Goal: Information Seeking & Learning: Learn about a topic

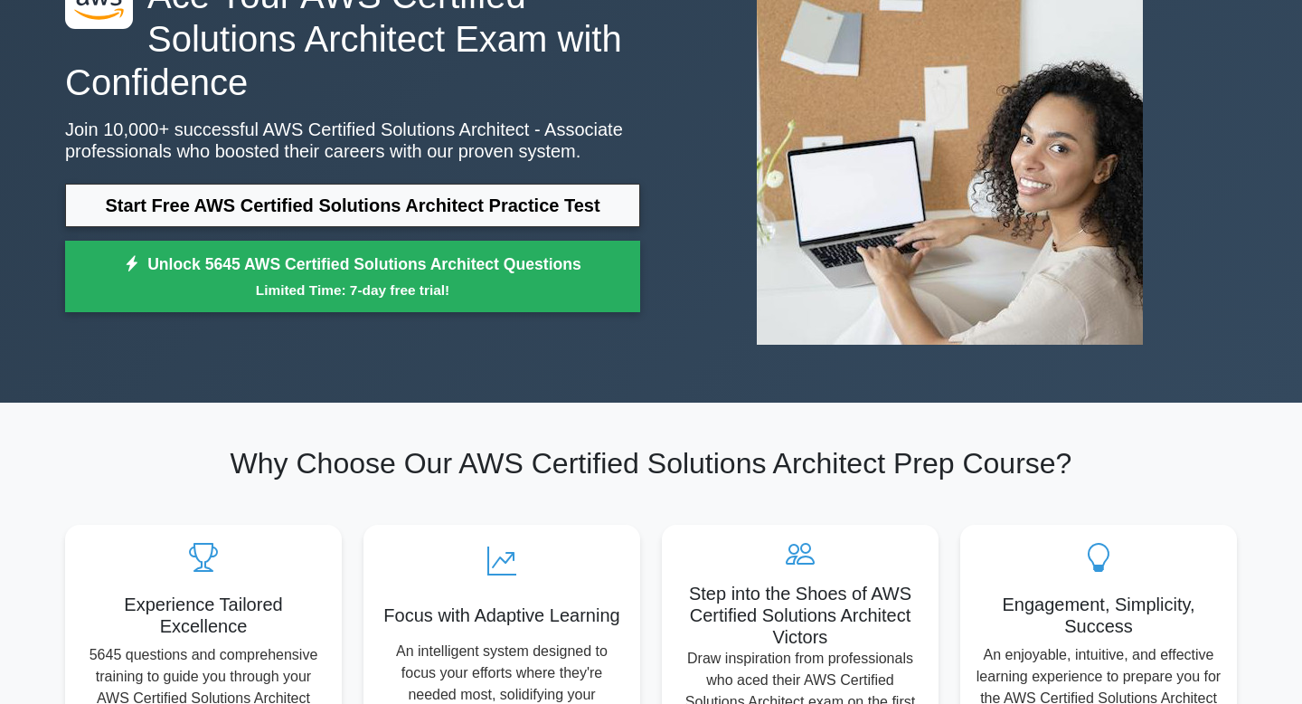
scroll to position [167, 0]
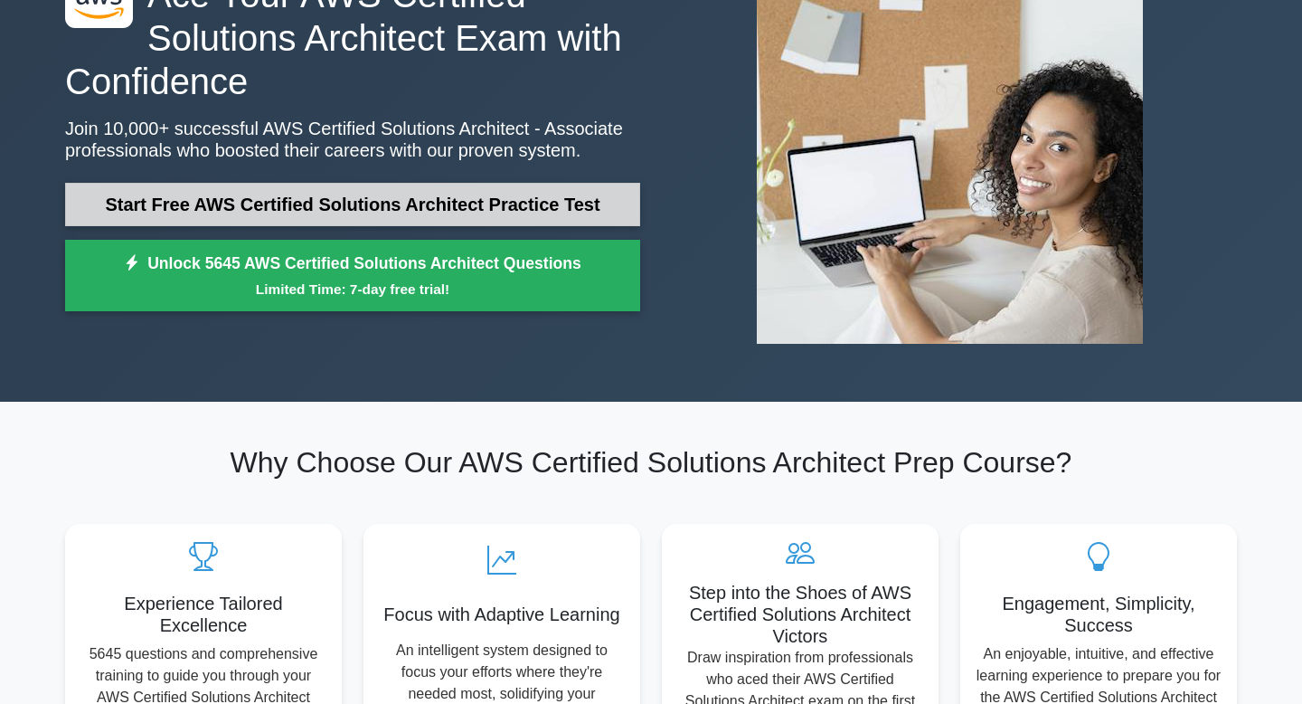
click at [494, 194] on link "Start Free AWS Certified Solutions Architect Practice Test" at bounding box center [352, 204] width 575 height 43
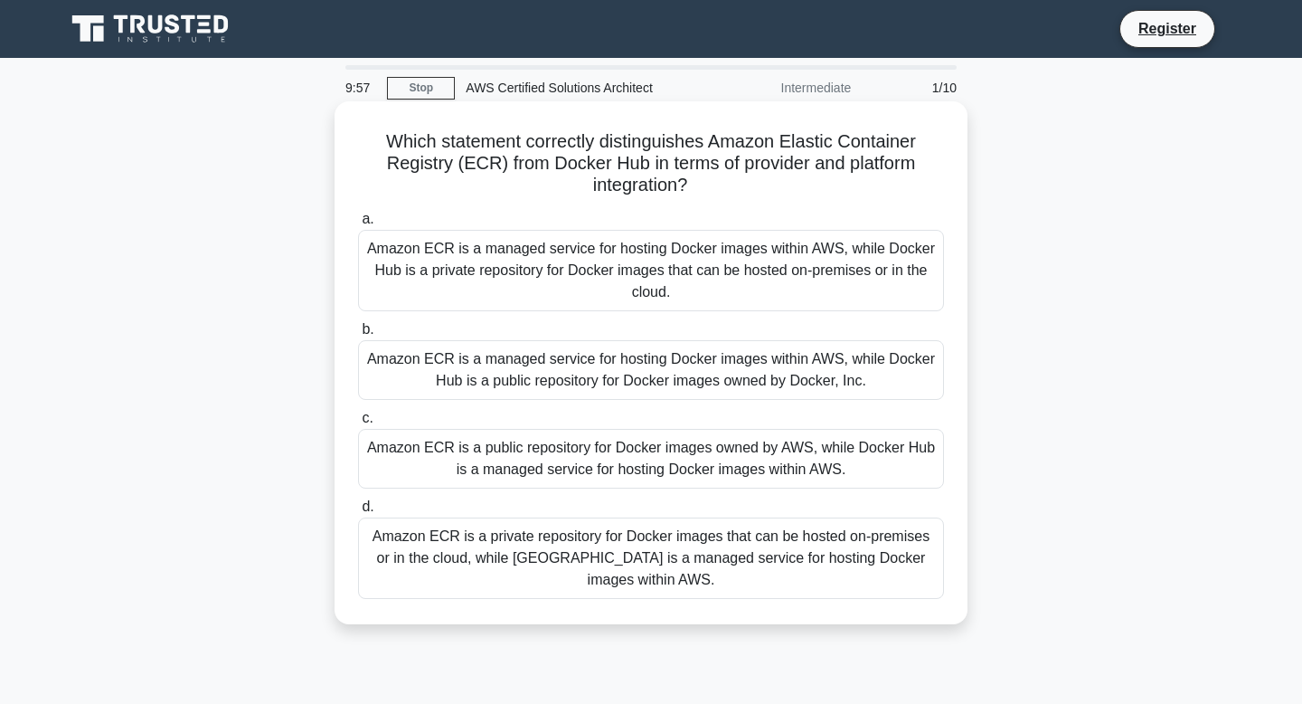
click at [494, 273] on div "Amazon ECR is a managed service for hosting Docker images within AWS, while Doc…" at bounding box center [651, 270] width 586 height 81
click at [358, 225] on input "a. Amazon ECR is a managed service for hosting Docker images within AWS, while …" at bounding box center [358, 219] width 0 height 12
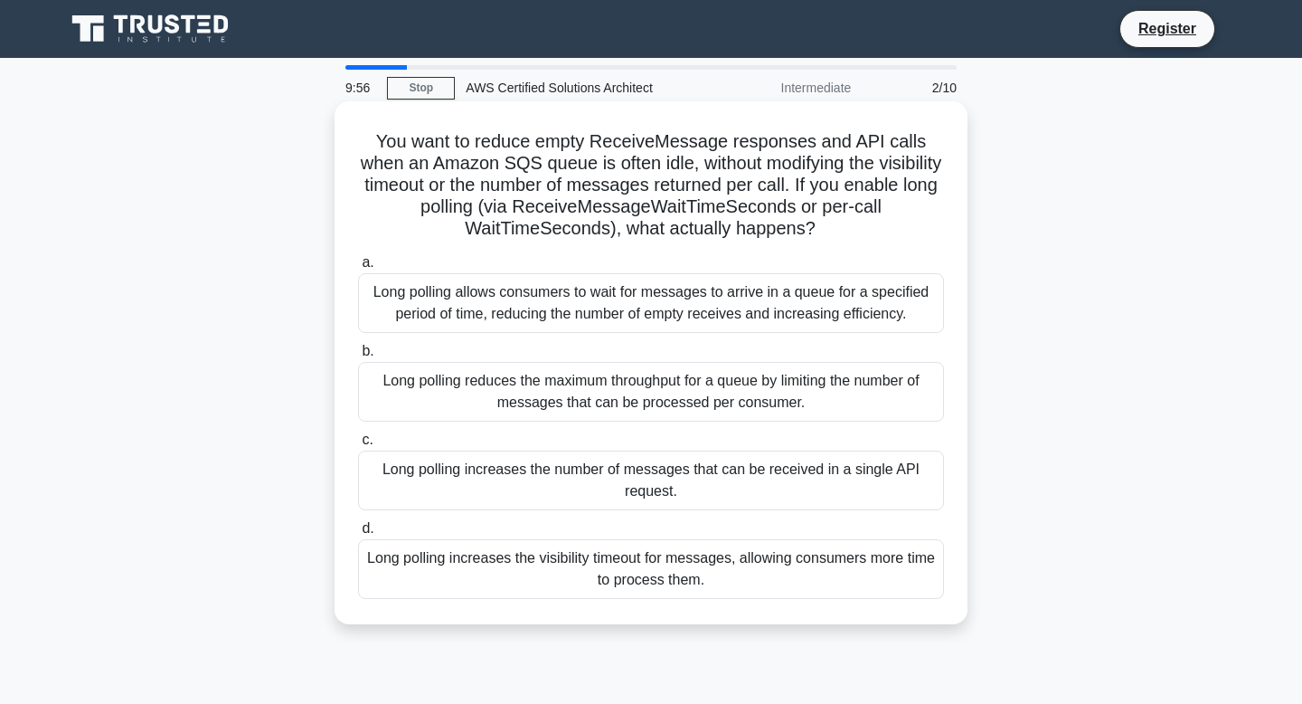
click at [705, 315] on div "Long polling allows consumers to wait for messages to arrive in a queue for a s…" at bounding box center [651, 303] width 586 height 60
click at [358, 269] on input "a. Long polling allows consumers to wait for messages to arrive in a queue for …" at bounding box center [358, 263] width 0 height 12
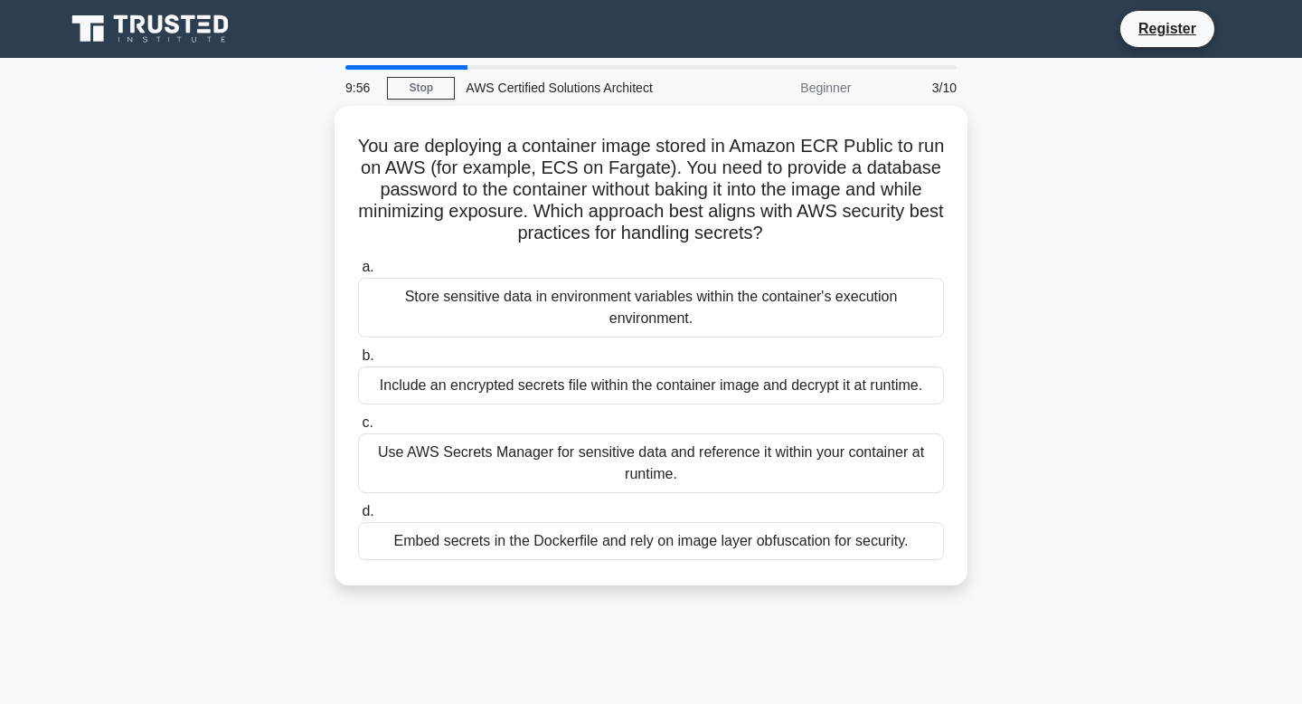
click at [705, 315] on div "Store sensitive data in environment variables within the container's execution …" at bounding box center [651, 308] width 586 height 60
click at [358, 273] on input "a. Store sensitive data in environment variables within the container's executi…" at bounding box center [358, 267] width 0 height 12
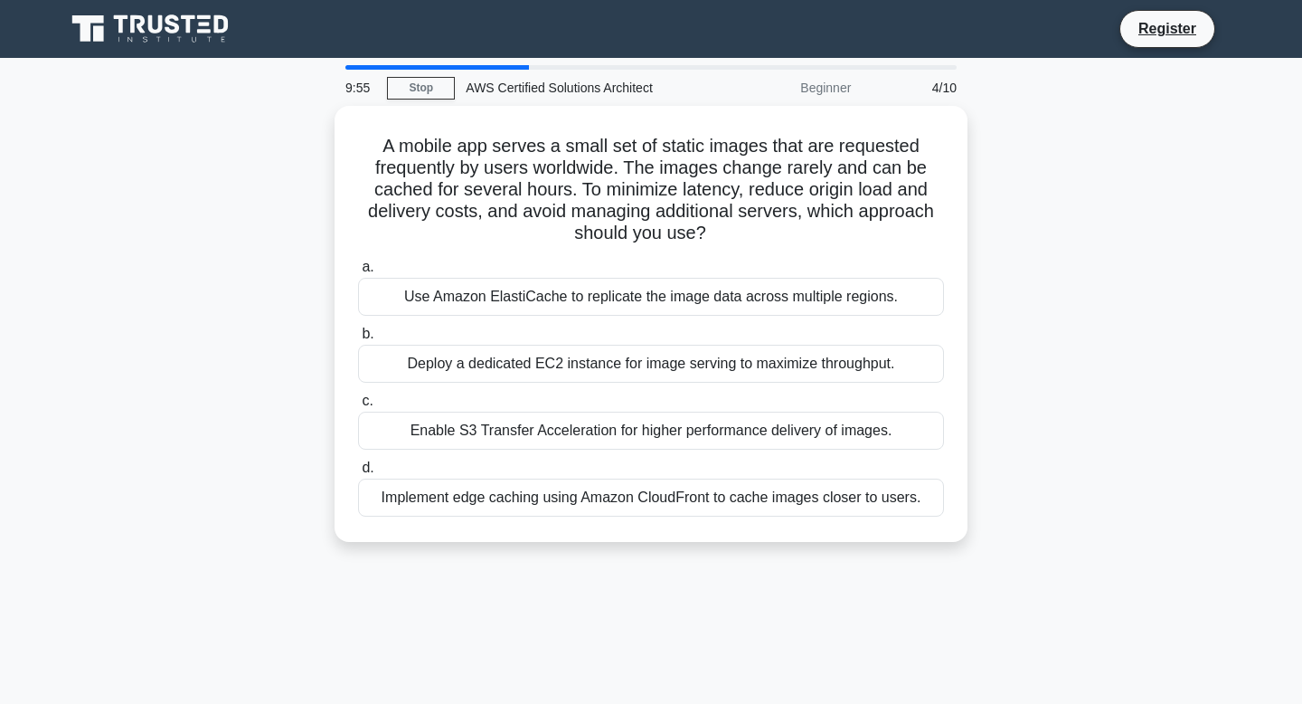
click at [705, 315] on div "a. Use Amazon ElastiCache to replicate the image data across multiple regions. …" at bounding box center [651, 386] width 608 height 268
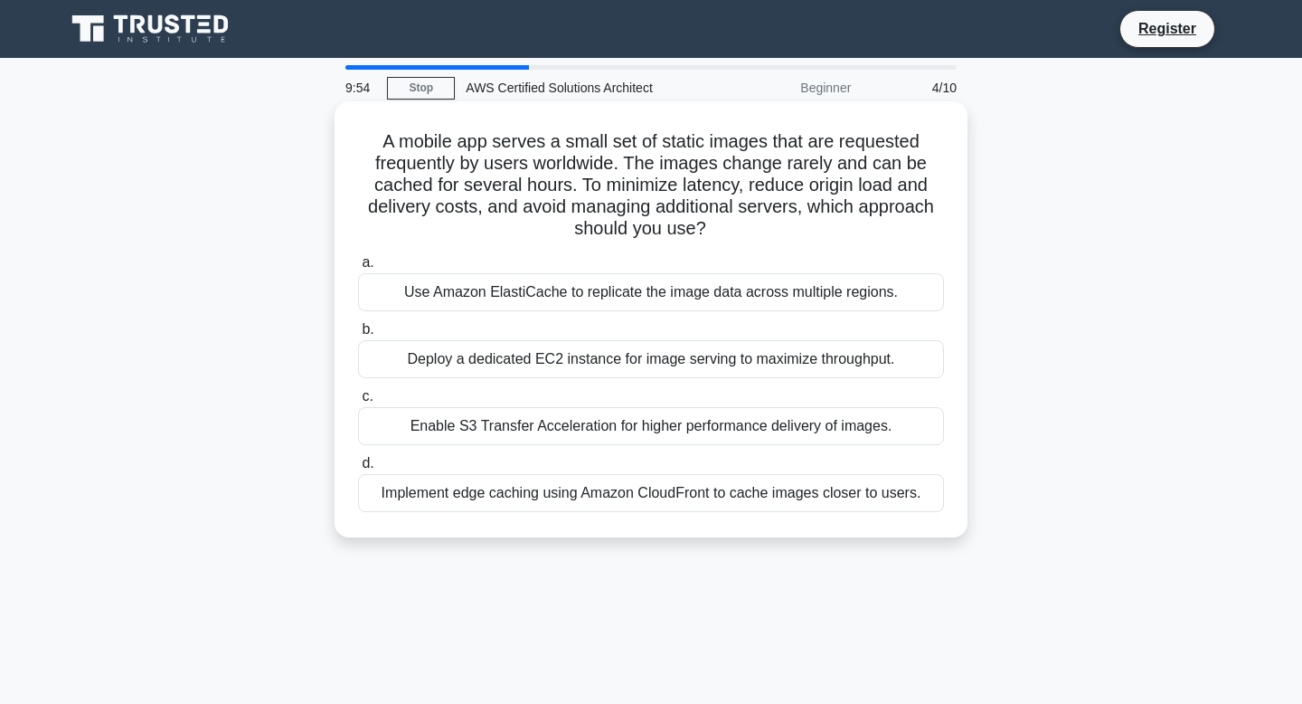
click at [721, 340] on div "Deploy a dedicated EC2 instance for image serving to maximize throughput." at bounding box center [651, 359] width 586 height 38
click at [358, 336] on input "b. Deploy a dedicated EC2 instance for image serving to maximize throughput." at bounding box center [358, 330] width 0 height 12
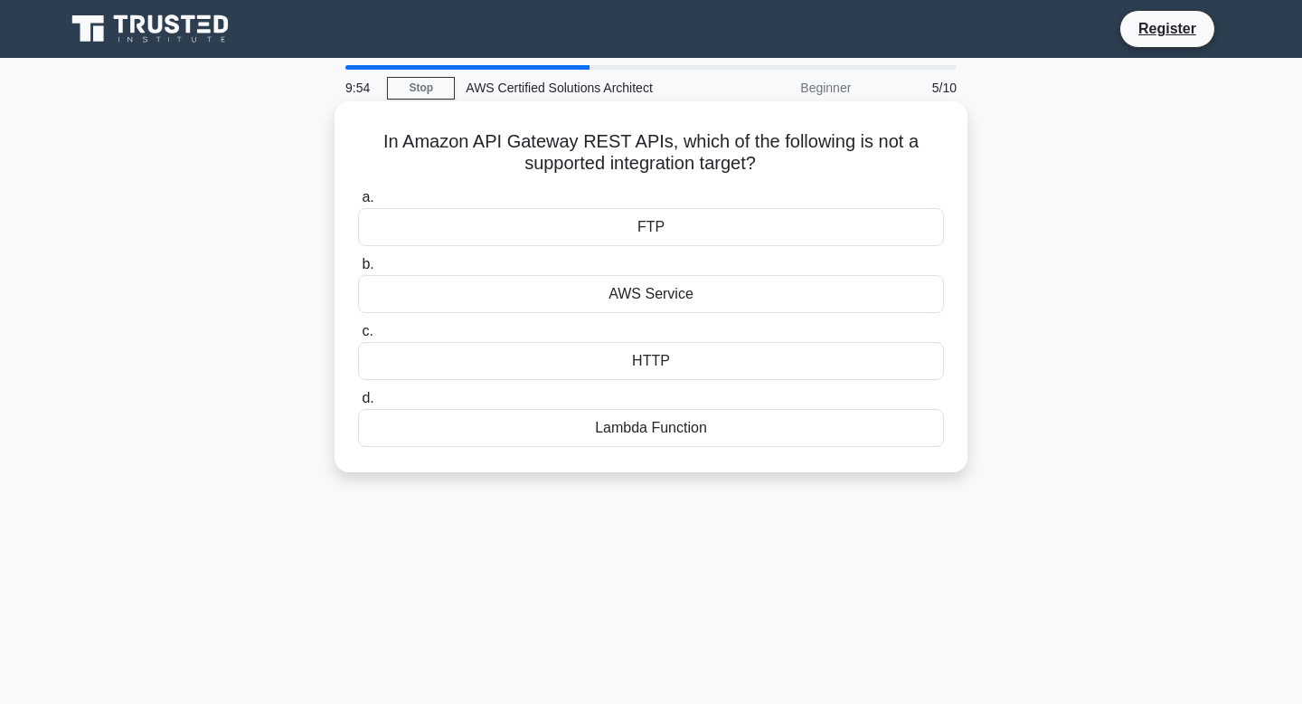
click at [721, 361] on div "HTTP" at bounding box center [651, 361] width 586 height 38
click at [358, 337] on input "c. HTTP" at bounding box center [358, 332] width 0 height 12
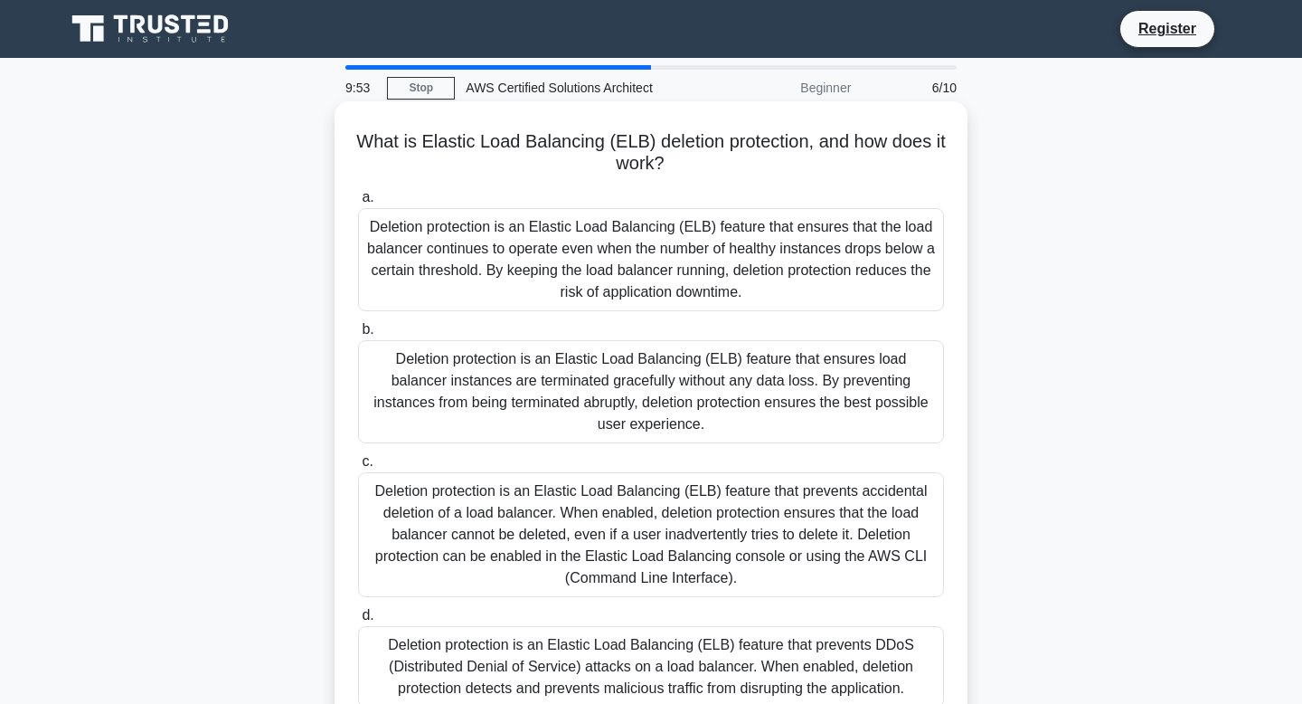
click at [721, 362] on div "Deletion protection is an Elastic Load Balancing (ELB) feature that ensures loa…" at bounding box center [651, 391] width 586 height 103
click at [358, 336] on input "b. Deletion protection is an Elastic Load Balancing (ELB) feature that ensures …" at bounding box center [358, 330] width 0 height 12
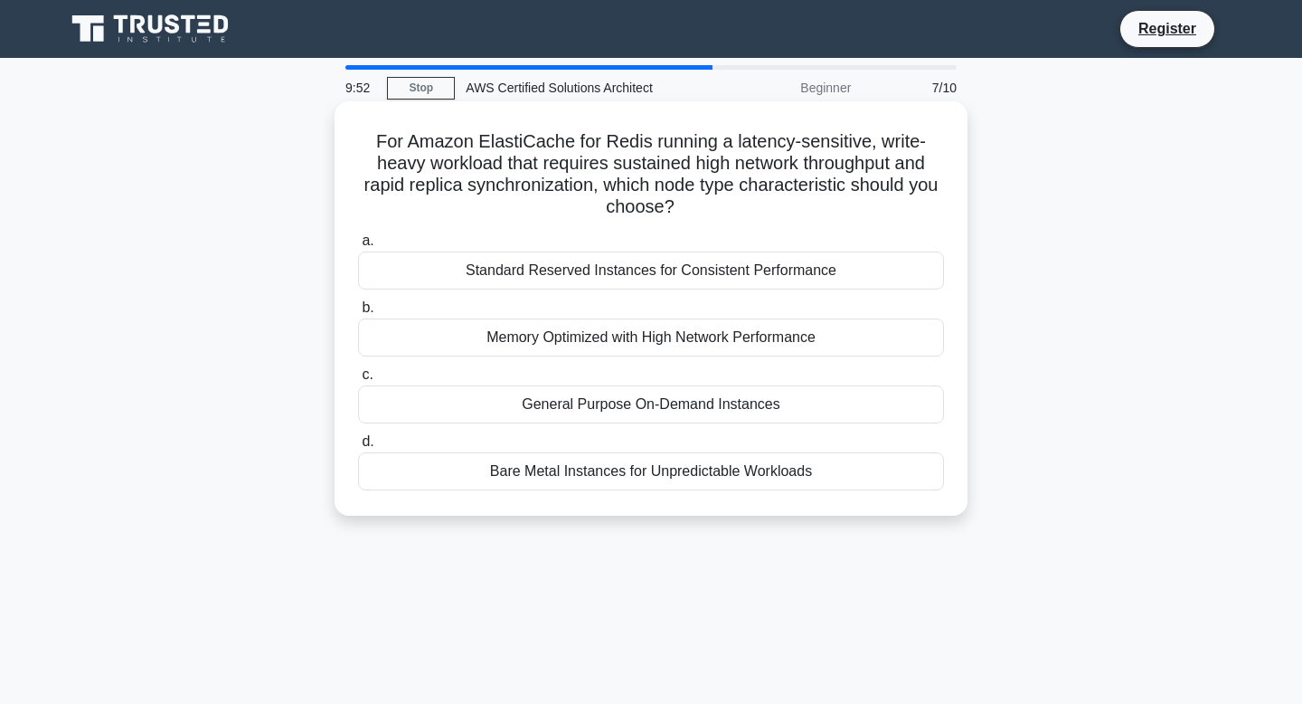
click at [721, 362] on div "a. Standard Reserved Instances for Consistent Performance b. Memory Optimized w…" at bounding box center [651, 360] width 608 height 268
click at [733, 335] on div "Memory Optimized with High Network Performance" at bounding box center [651, 337] width 586 height 38
click at [358, 314] on input "b. Memory Optimized with High Network Performance" at bounding box center [358, 308] width 0 height 12
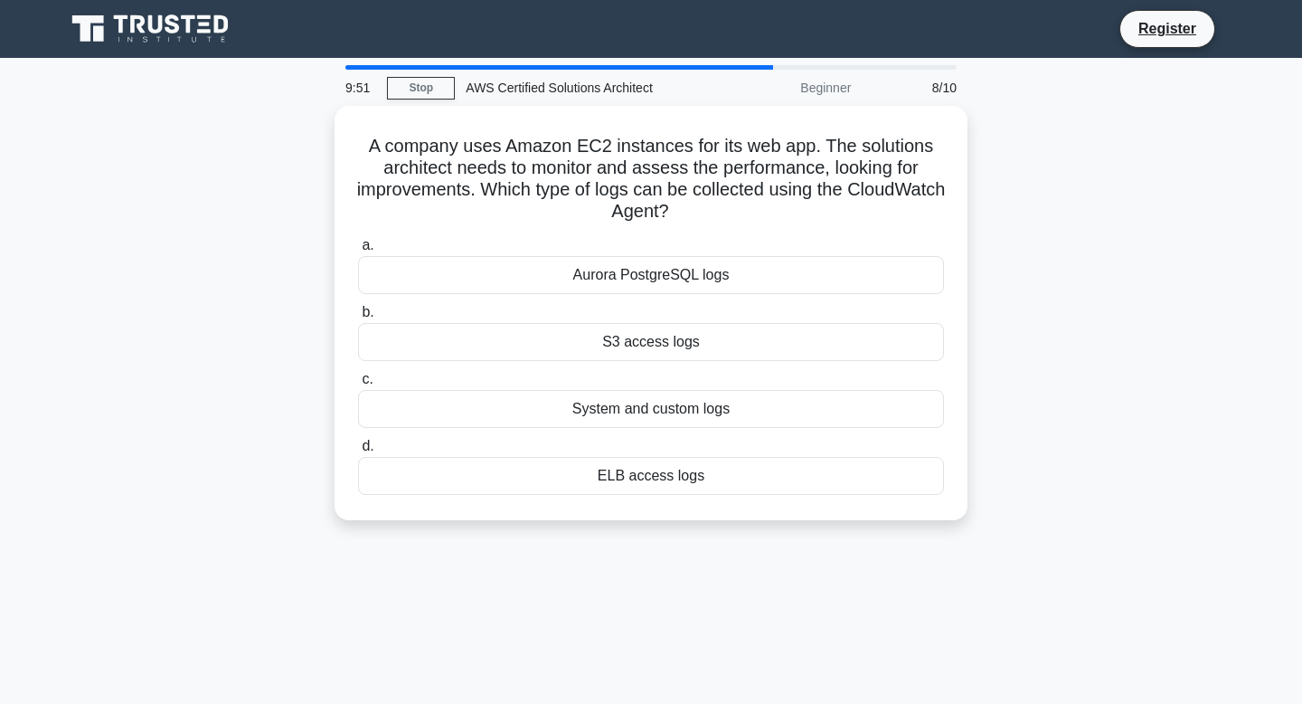
click at [733, 335] on div "S3 access logs" at bounding box center [651, 342] width 586 height 38
click at [358, 318] on input "b. S3 access logs" at bounding box center [358, 313] width 0 height 12
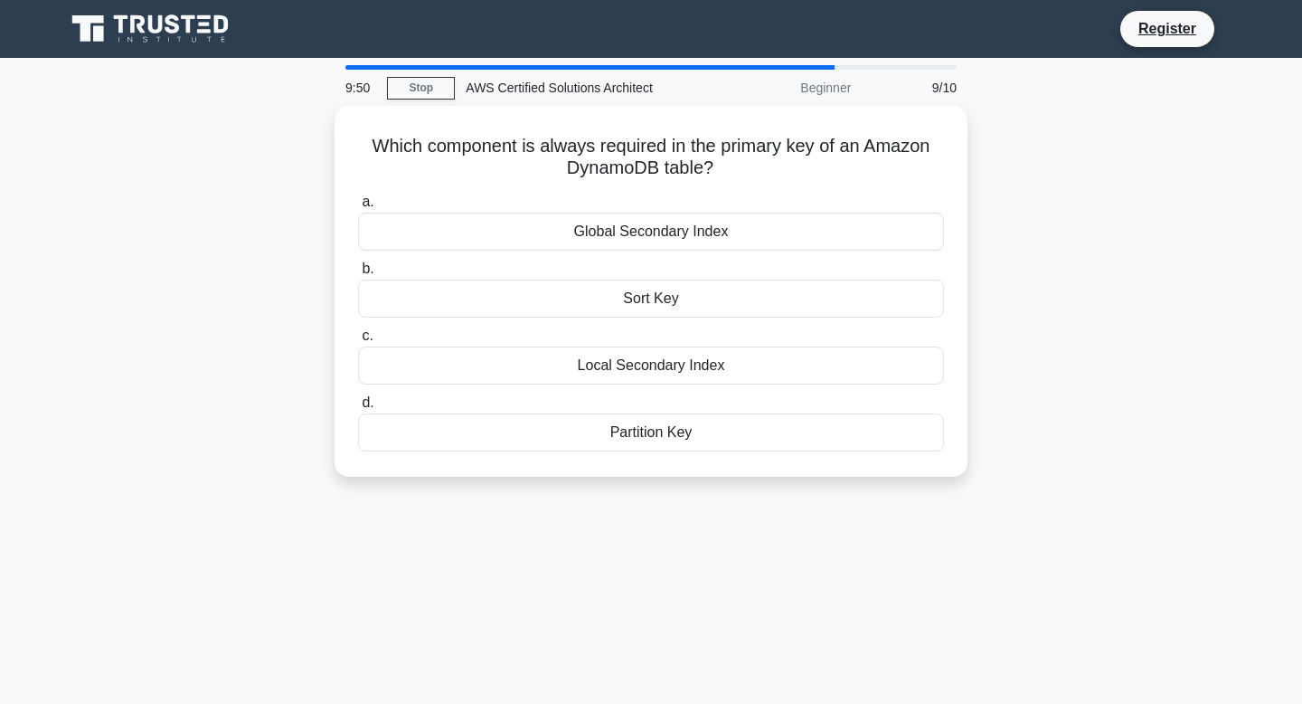
click at [733, 335] on label "c. Local Secondary Index" at bounding box center [651, 355] width 586 height 60
click at [358, 335] on input "c. Local Secondary Index" at bounding box center [358, 336] width 0 height 12
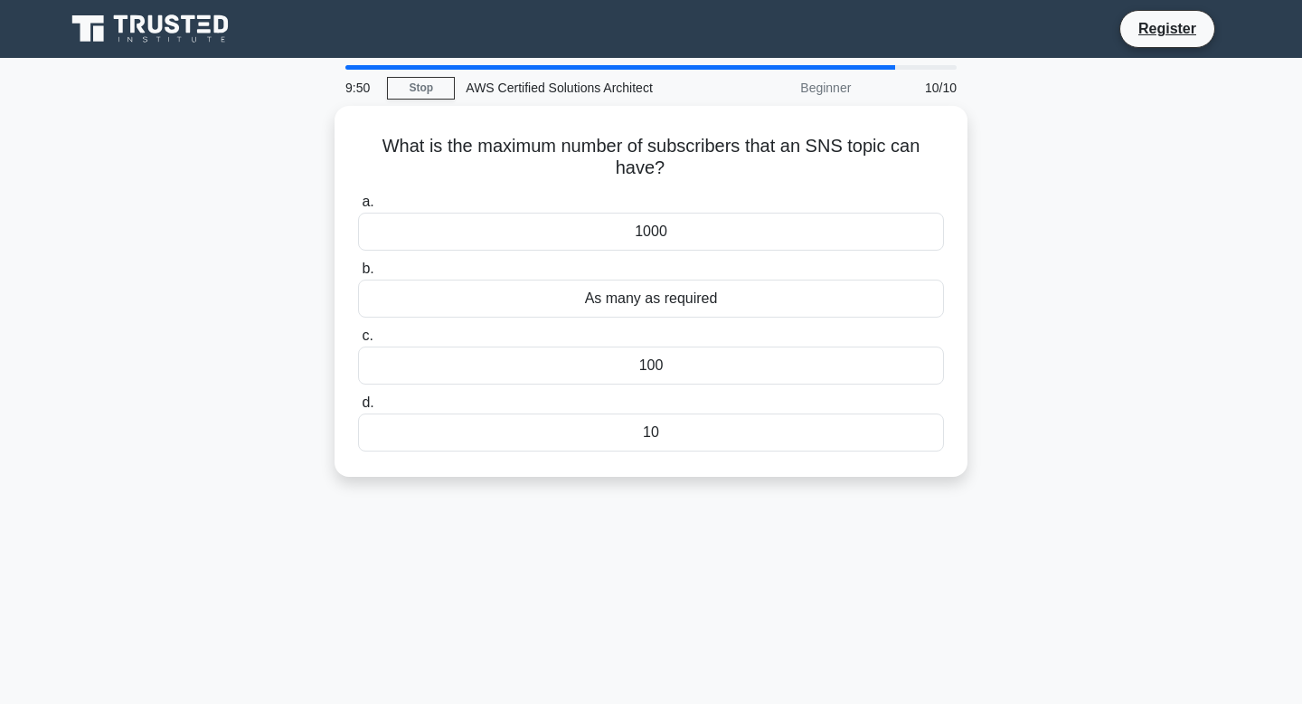
click at [733, 335] on label "c. 100" at bounding box center [651, 355] width 586 height 60
click at [358, 335] on input "c. 100" at bounding box center [358, 336] width 0 height 12
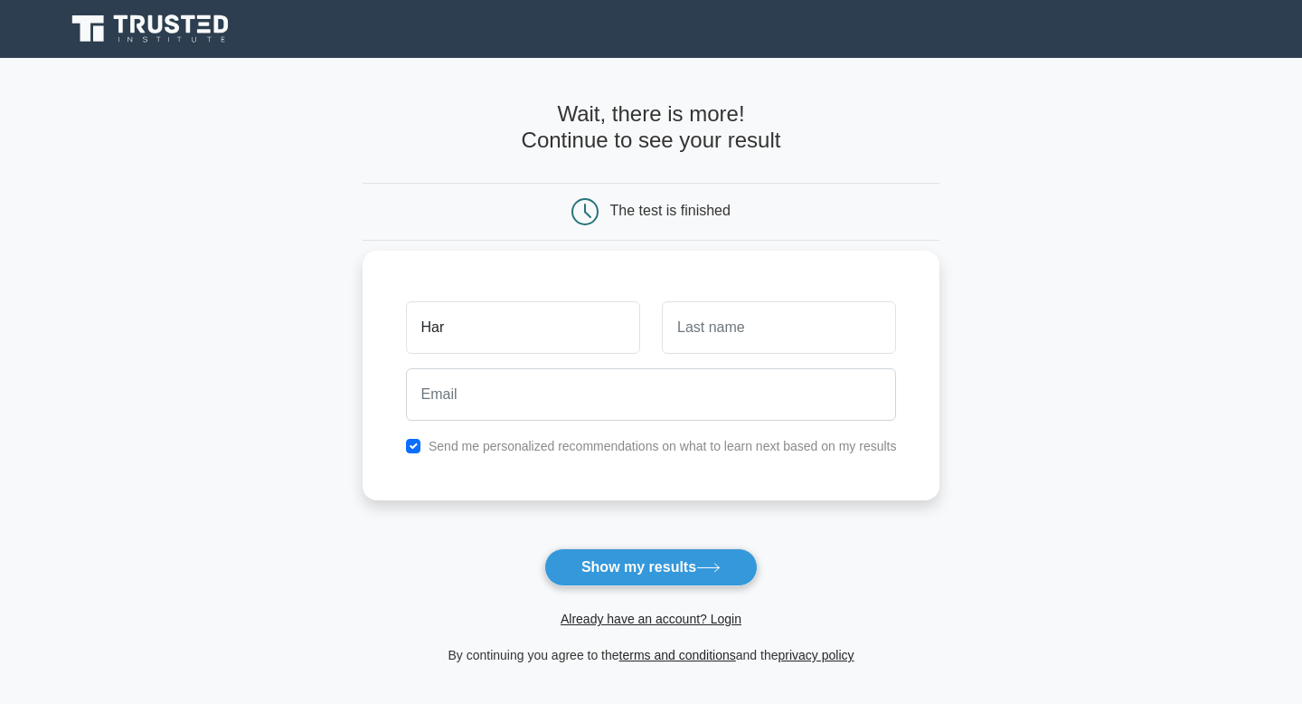
type input "Harshini"
click at [714, 340] on input "text" at bounding box center [779, 327] width 234 height 52
type input "Anubrolu"
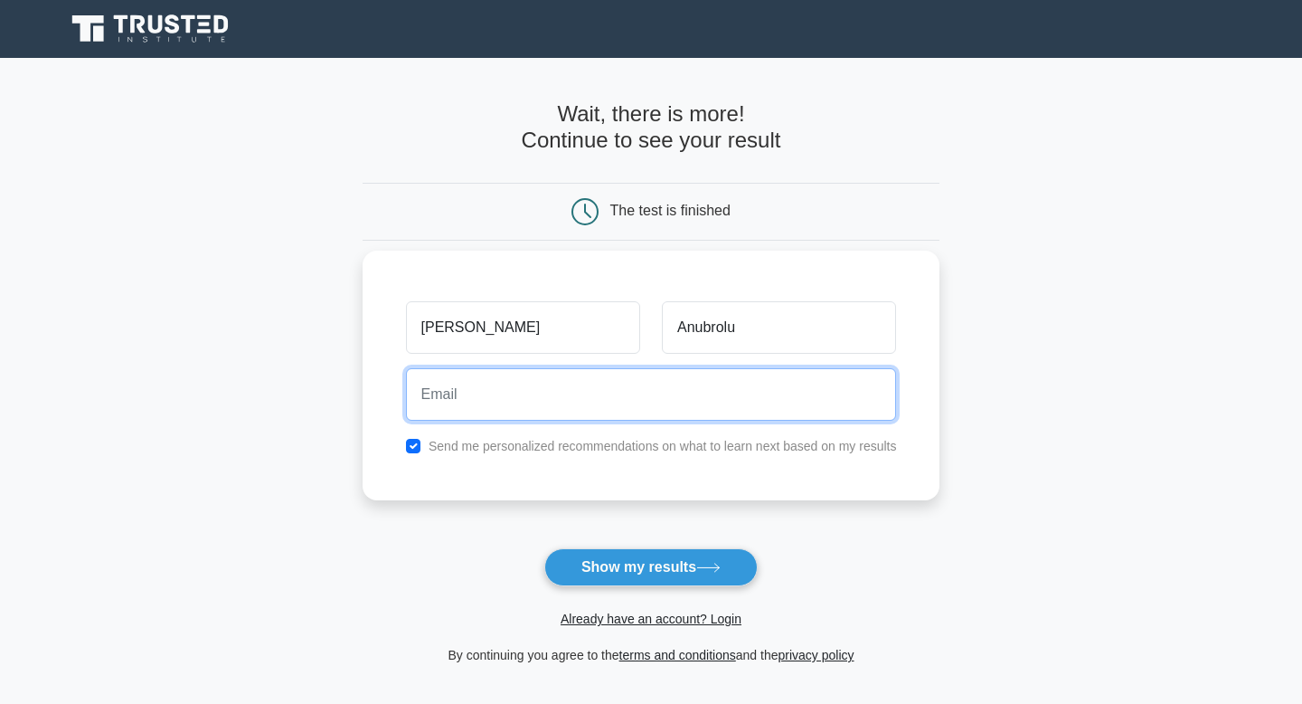
click at [625, 392] on input "email" at bounding box center [651, 394] width 491 height 52
type input "anubroluharshini2002@gmail.com"
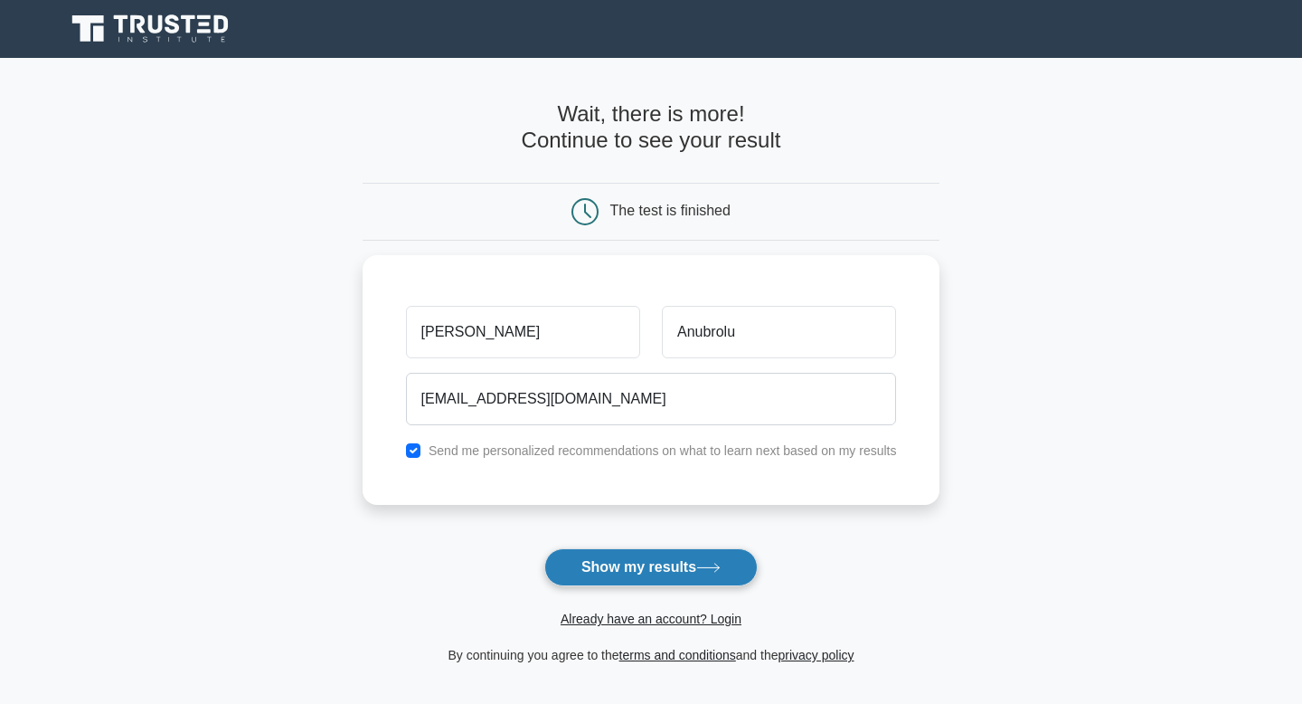
click at [696, 580] on button "Show my results" at bounding box center [650, 567] width 213 height 38
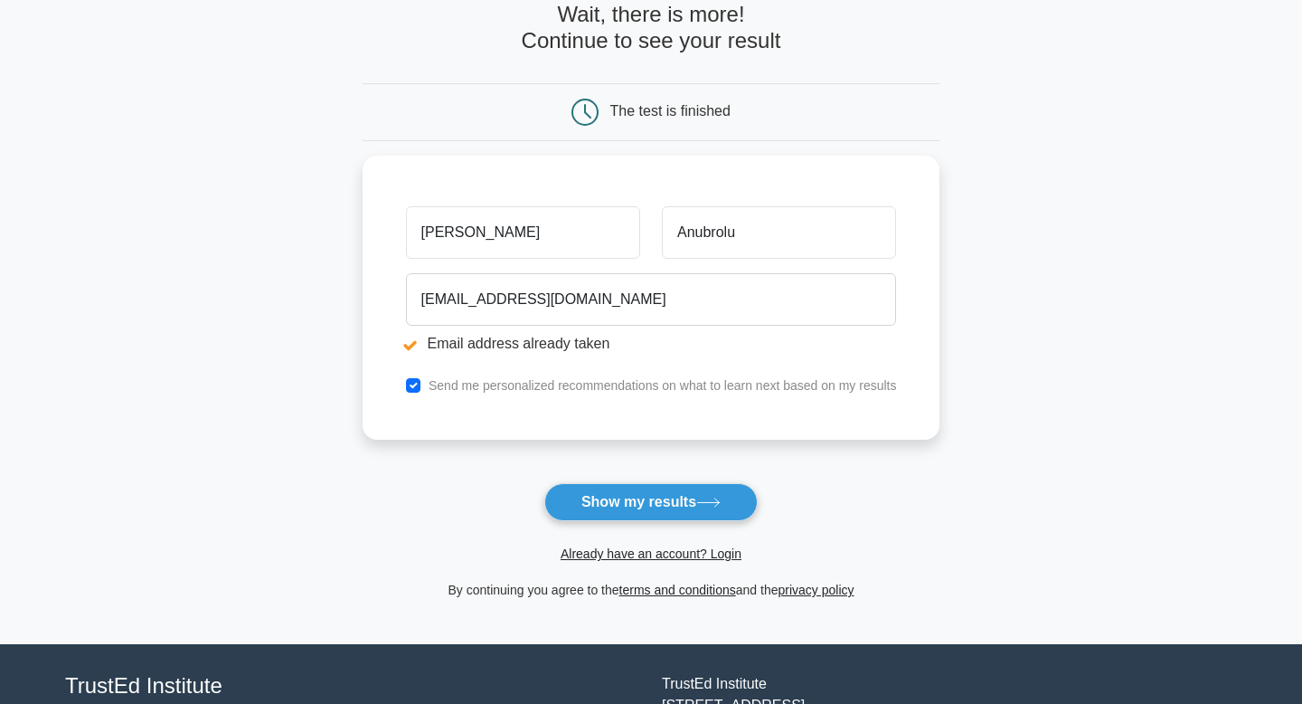
scroll to position [168, 0]
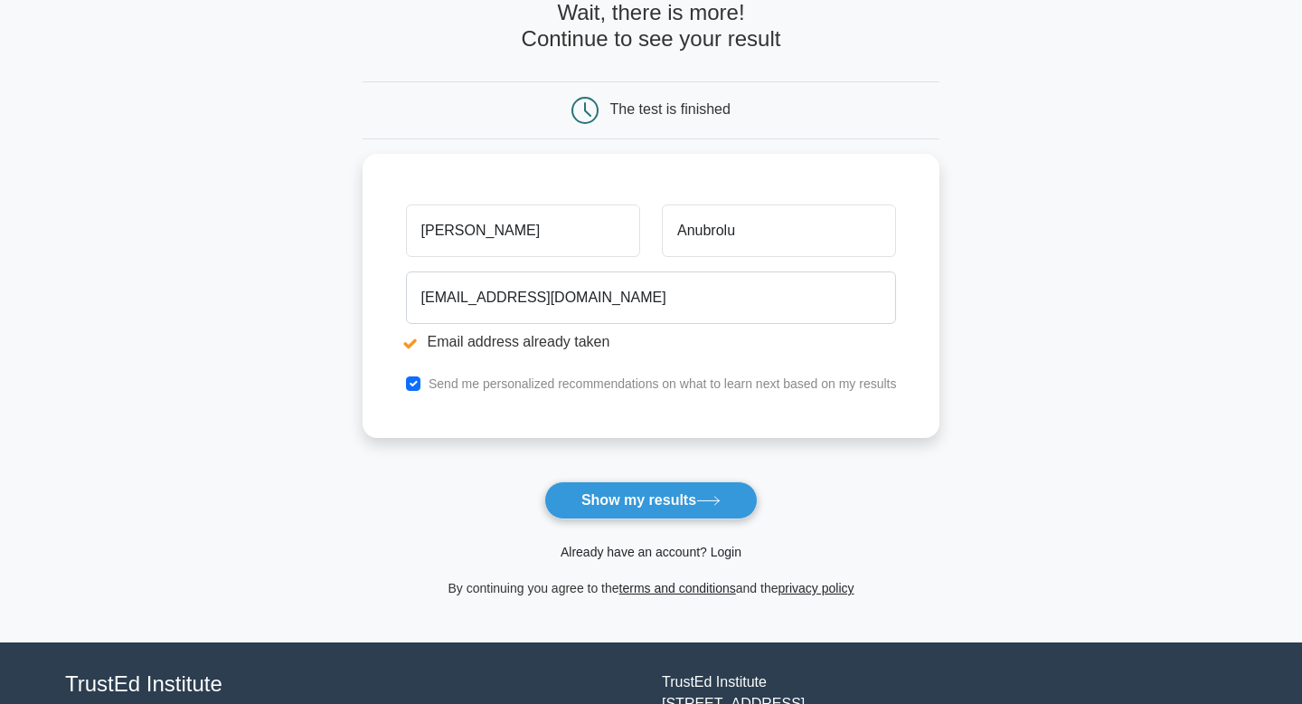
click at [728, 554] on link "Already have an account? Login" at bounding box center [651, 551] width 181 height 14
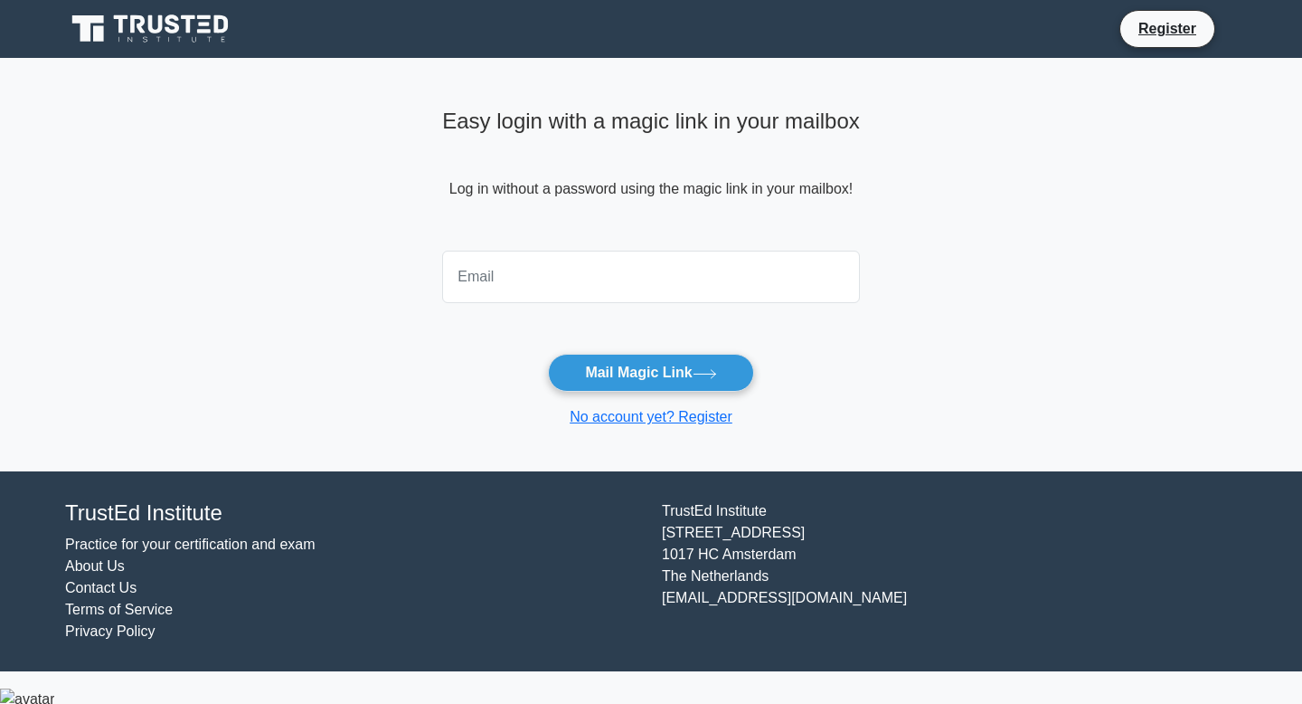
click at [651, 301] on input "email" at bounding box center [651, 277] width 418 height 52
type input "anubroluharshini2002@gmail.com"
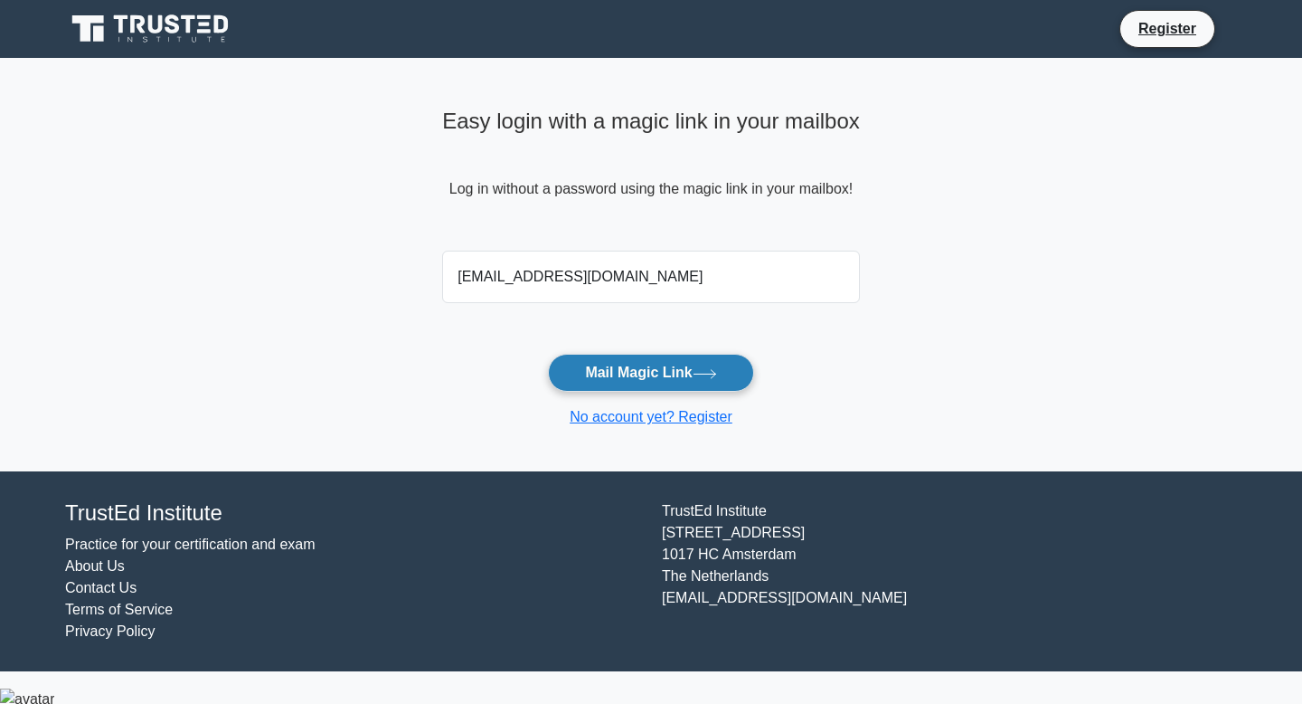
click at [658, 372] on button "Mail Magic Link" at bounding box center [650, 373] width 205 height 38
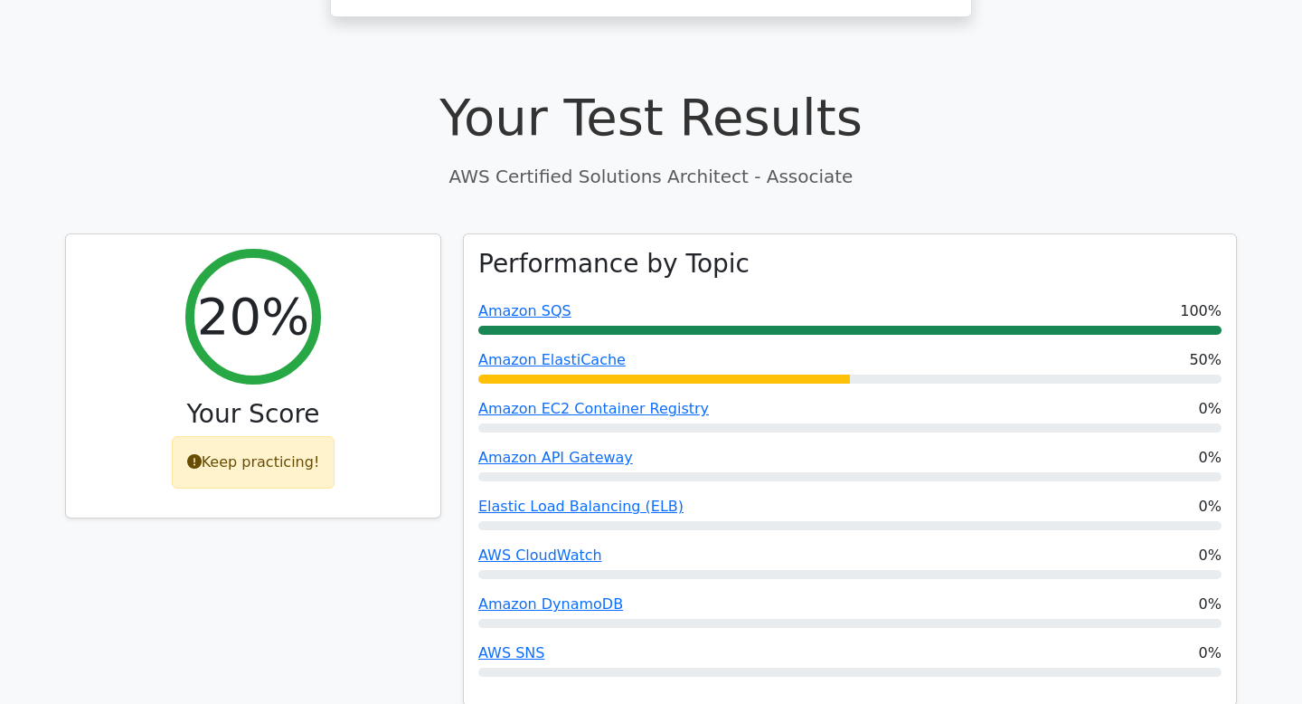
scroll to position [498, 0]
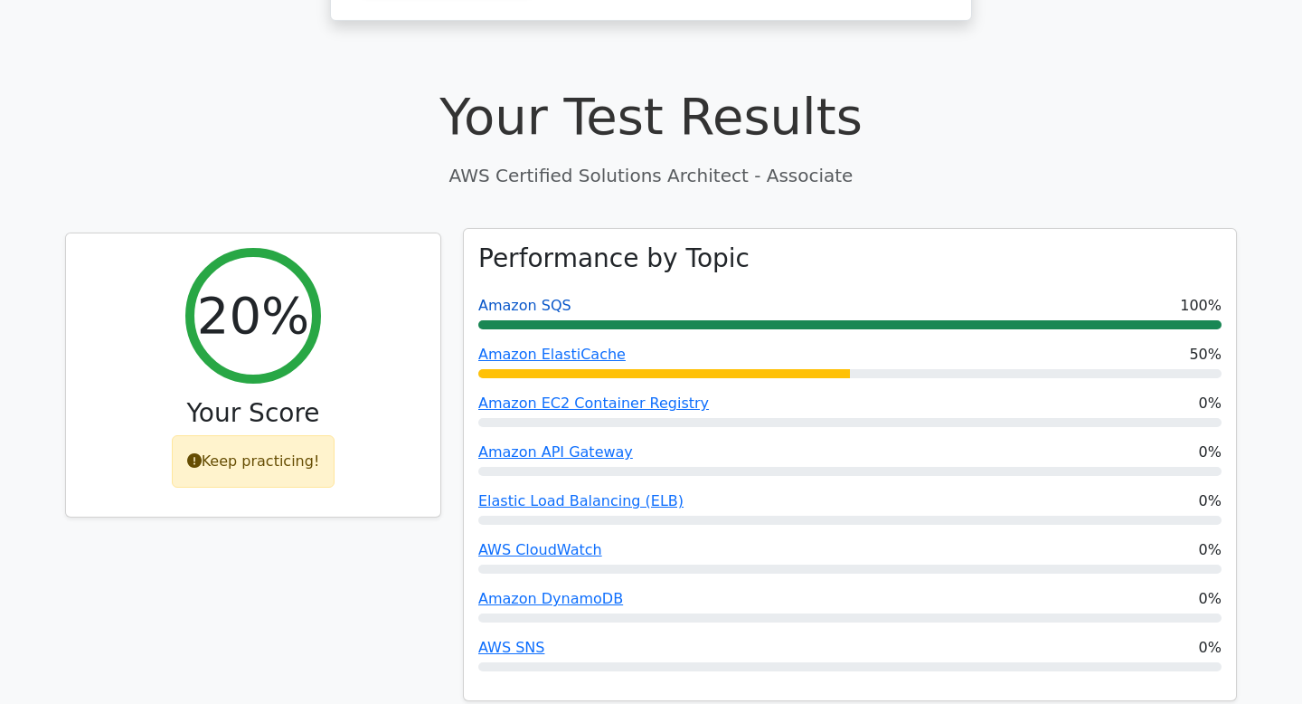
click at [518, 297] on link "Amazon SQS" at bounding box center [524, 305] width 93 height 17
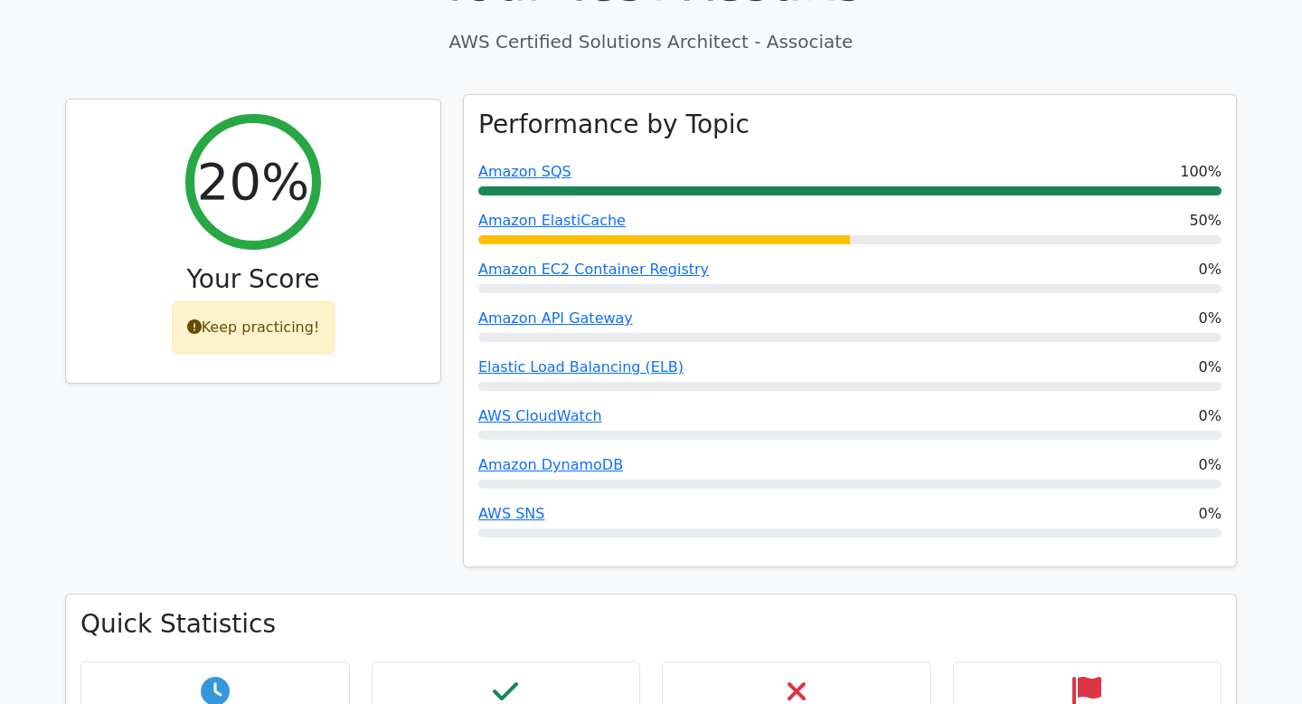
scroll to position [629, 0]
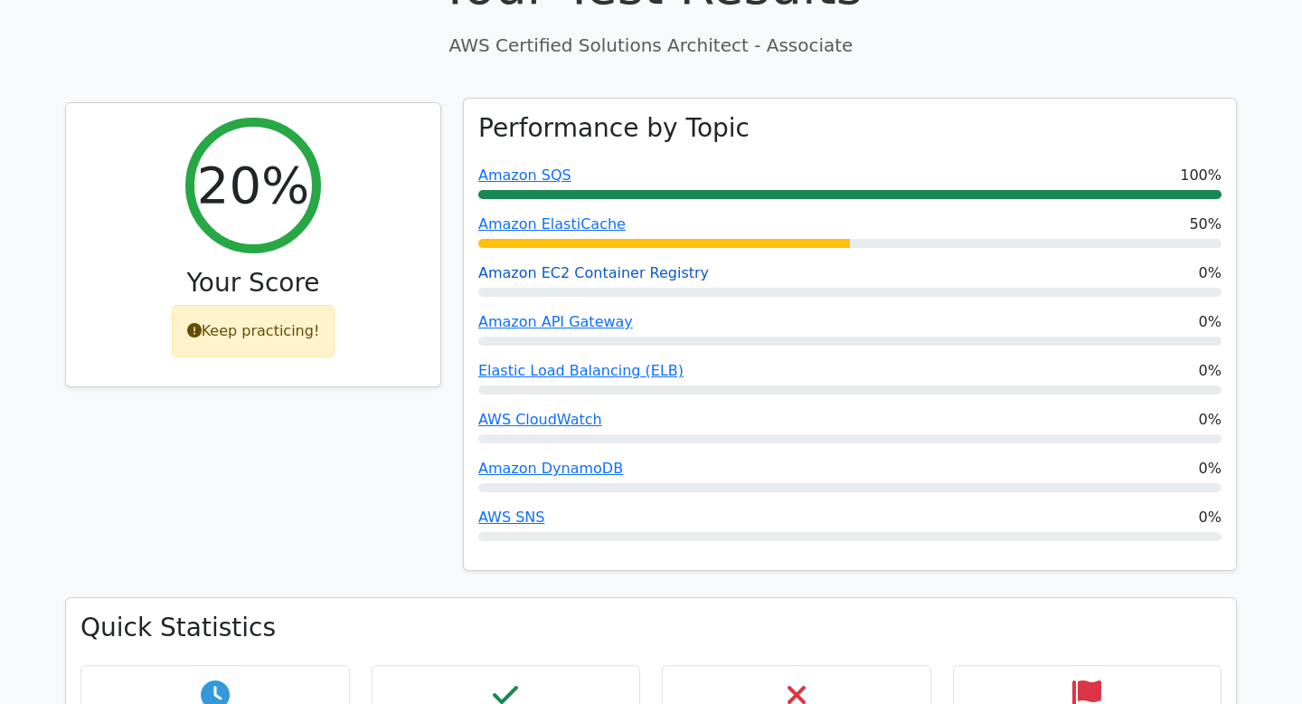
click at [610, 264] on link "Amazon EC2 Container Registry" at bounding box center [593, 272] width 231 height 17
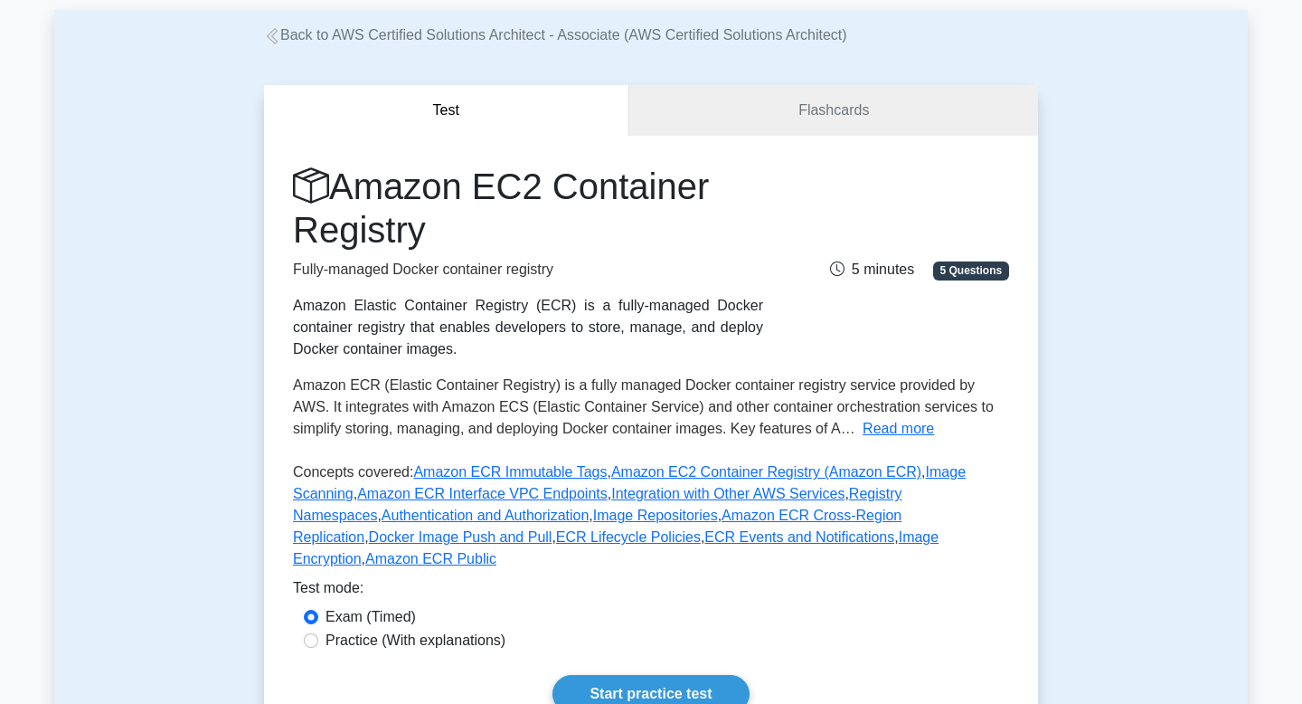
scroll to position [92, 0]
click at [811, 109] on link "Flashcards" at bounding box center [833, 110] width 409 height 52
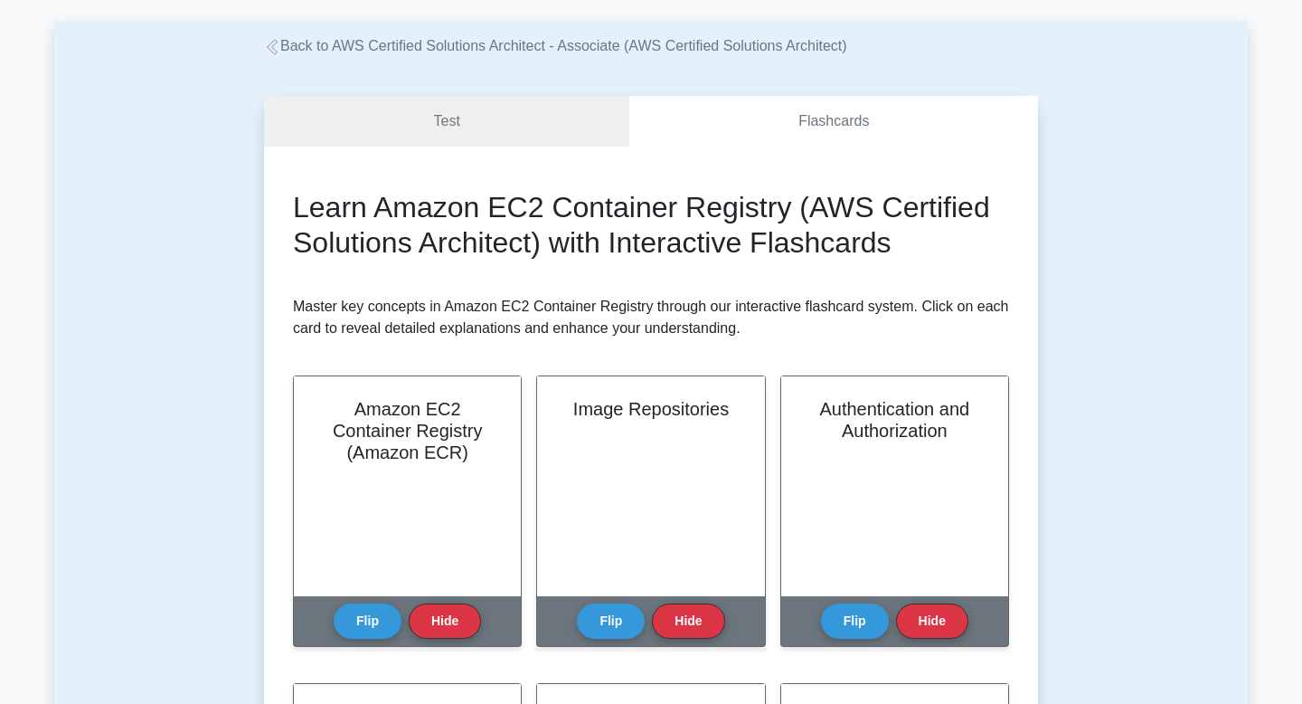
scroll to position [68, 0]
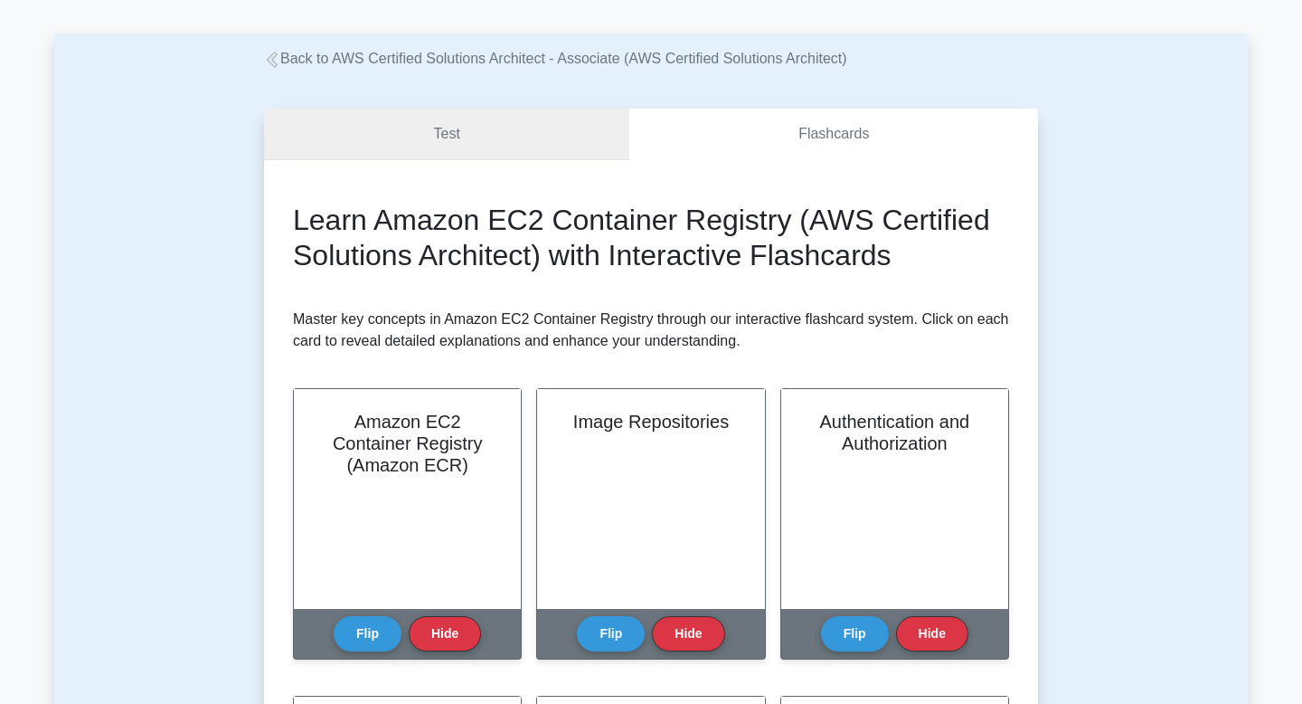
click at [497, 135] on link "Test" at bounding box center [446, 135] width 365 height 52
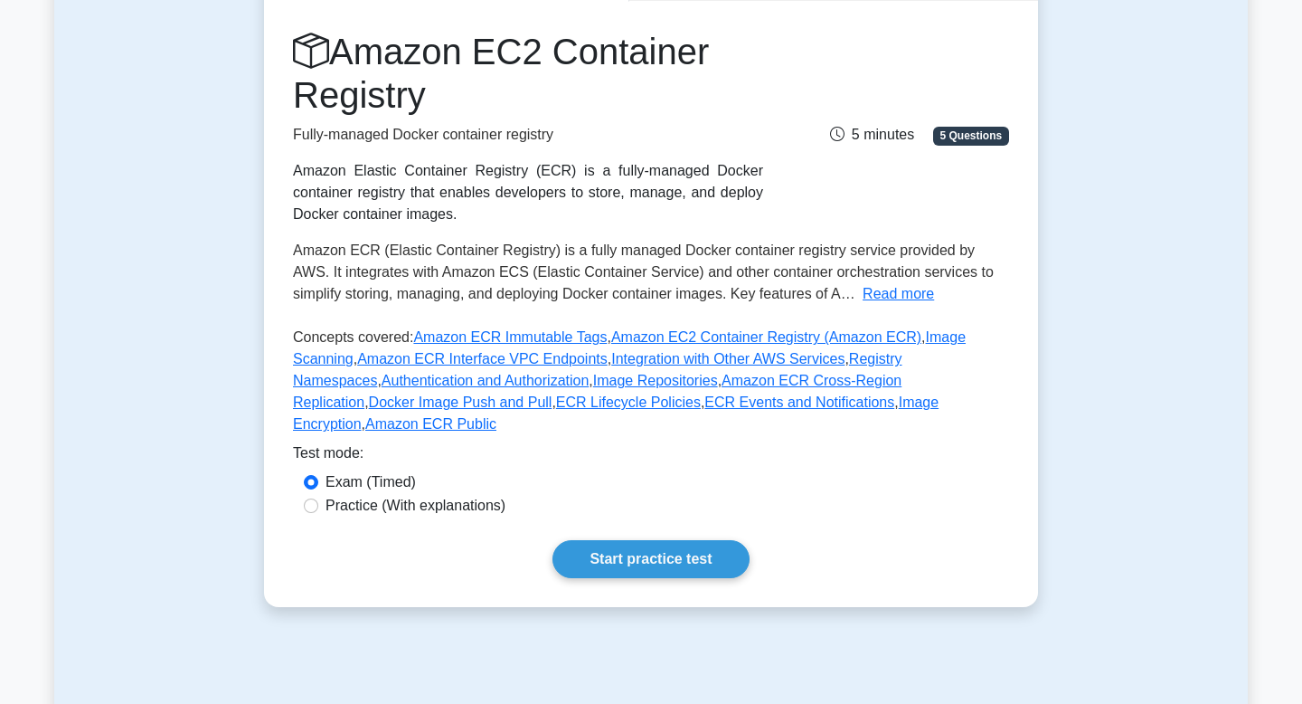
scroll to position [234, 0]
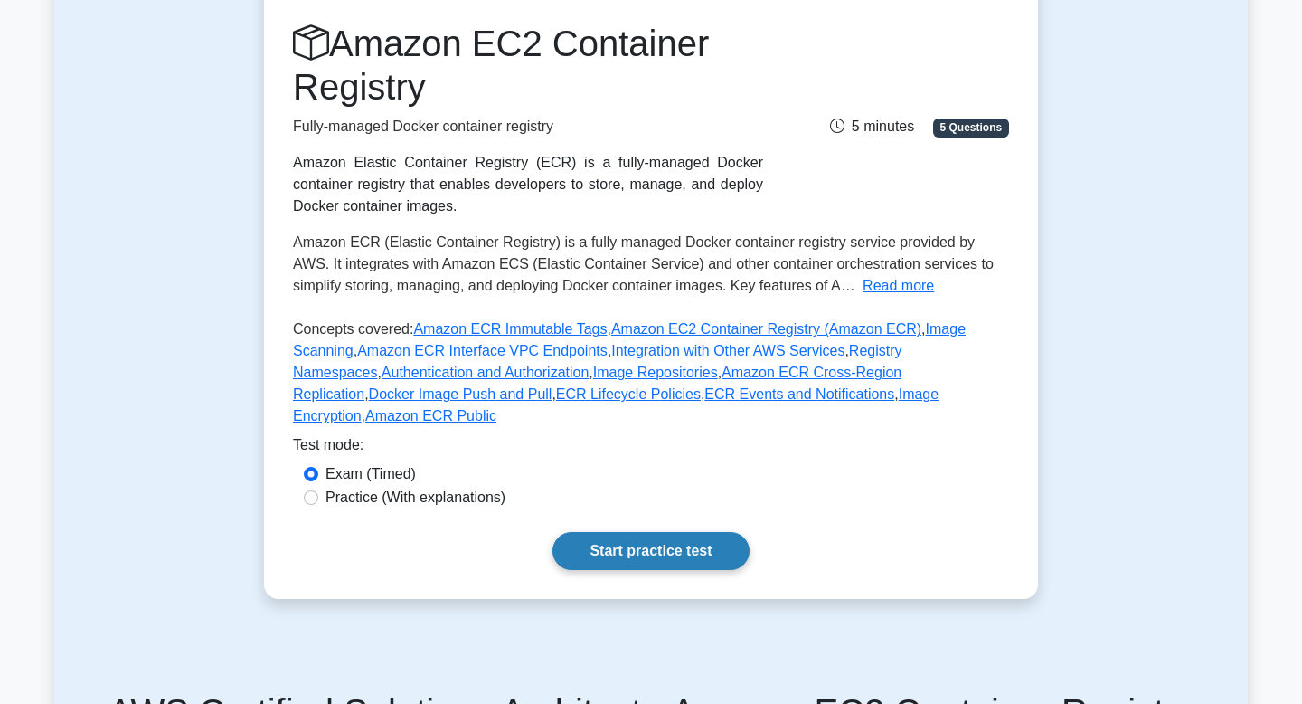
click at [635, 534] on link "Start practice test" at bounding box center [651, 551] width 196 height 38
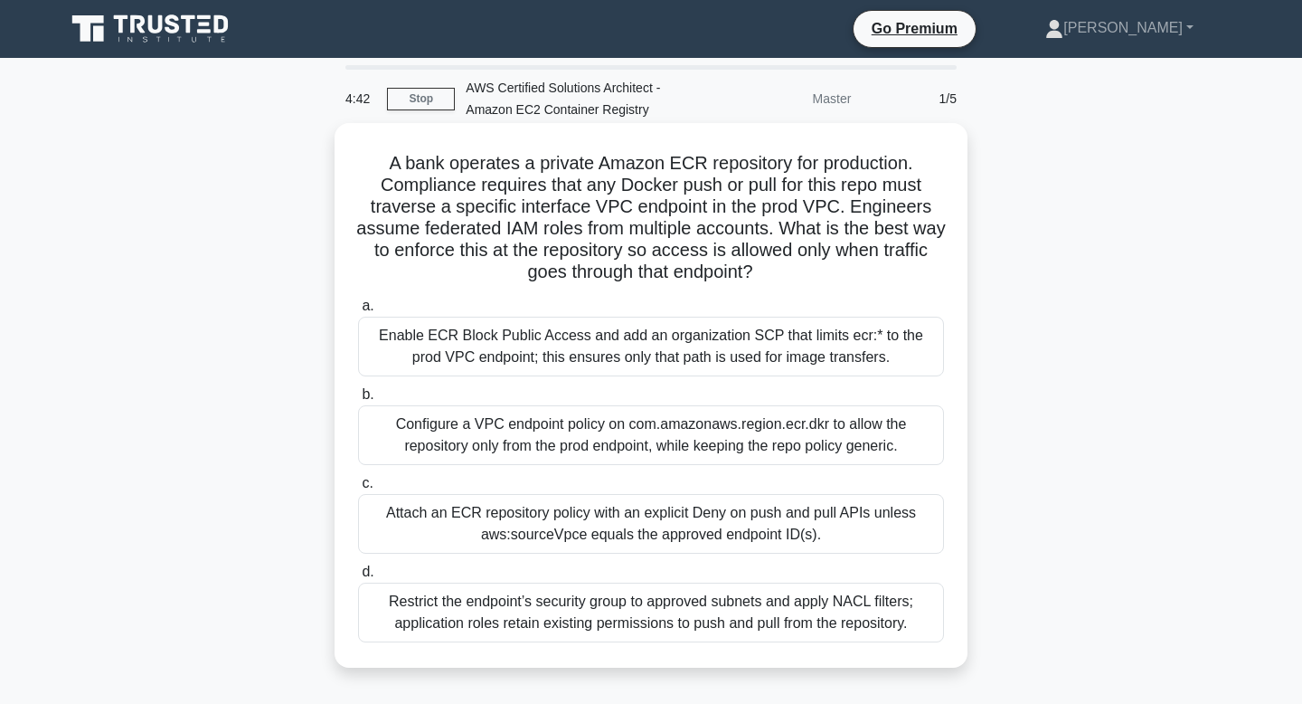
click at [586, 435] on div "Configure a VPC endpoint policy on com.amazonaws.region.ecr.dkr to allow the re…" at bounding box center [651, 435] width 586 height 60
click at [358, 401] on input "b. Configure a VPC endpoint policy on com.amazonaws.region.ecr.dkr to allow the…" at bounding box center [358, 395] width 0 height 12
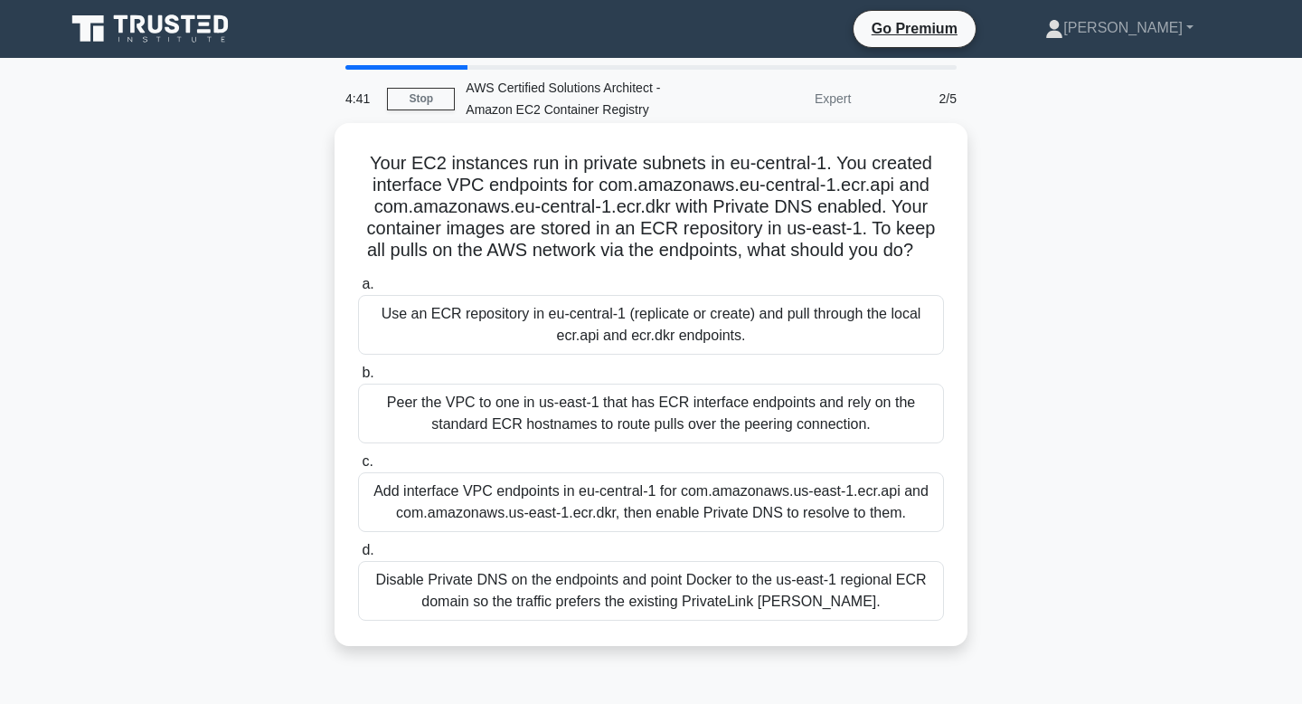
click at [587, 427] on div "Peer the VPC to one in us-east-1 that has ECR interface endpoints and rely on t…" at bounding box center [651, 413] width 586 height 60
click at [358, 379] on input "b. Peer the VPC to one in us-east-1 that has ECR interface endpoints and rely o…" at bounding box center [358, 373] width 0 height 12
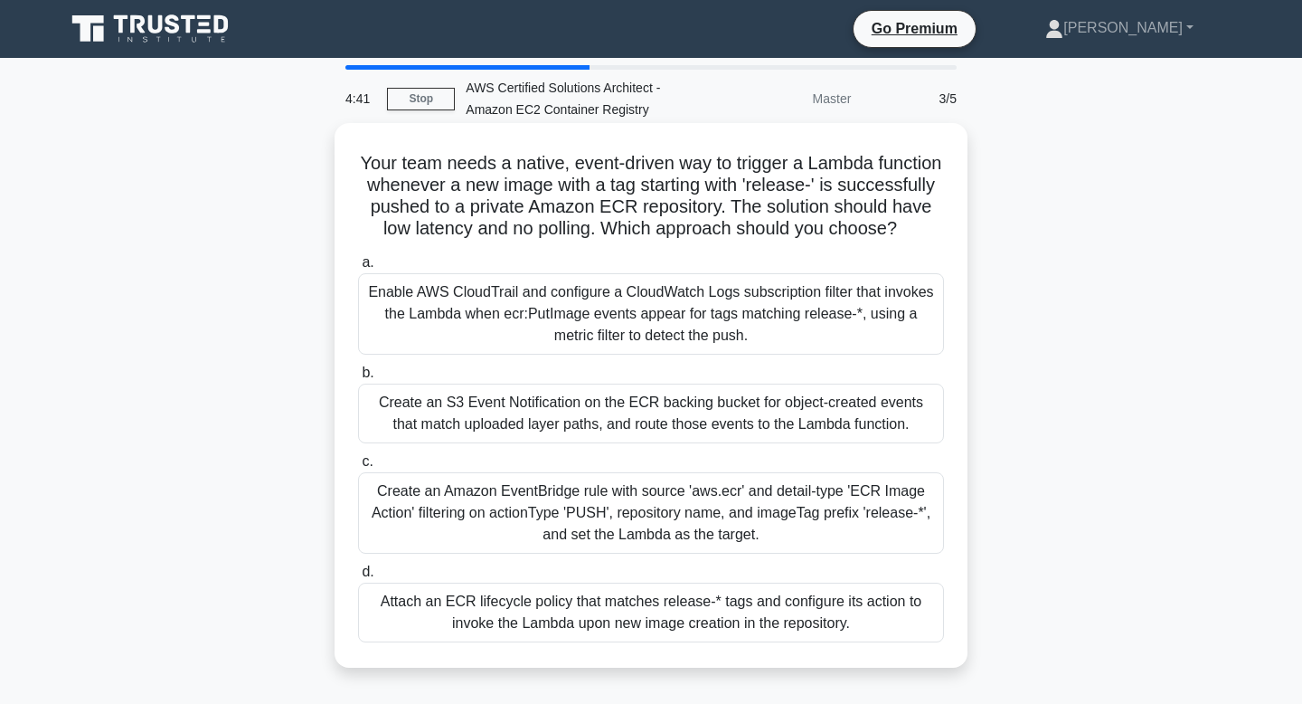
click at [587, 427] on div "Create an S3 Event Notification on the ECR backing bucket for object-created ev…" at bounding box center [651, 413] width 586 height 60
click at [358, 379] on input "b. Create an S3 Event Notification on the ECR backing bucket for object-created…" at bounding box center [358, 373] width 0 height 12
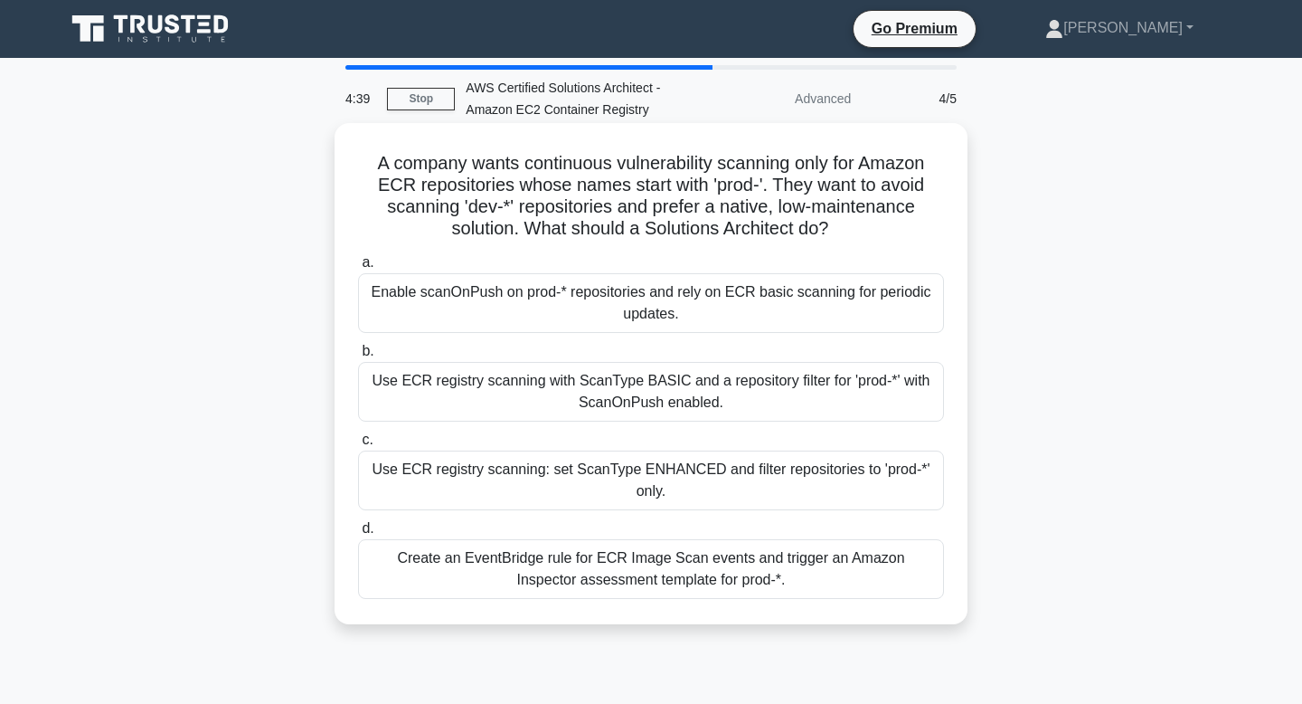
click at [603, 402] on div "Use ECR registry scanning with ScanType BASIC and a repository filter for 'prod…" at bounding box center [651, 392] width 586 height 60
click at [358, 357] on input "b. Use ECR registry scanning with ScanType BASIC and a repository filter for 'p…" at bounding box center [358, 351] width 0 height 12
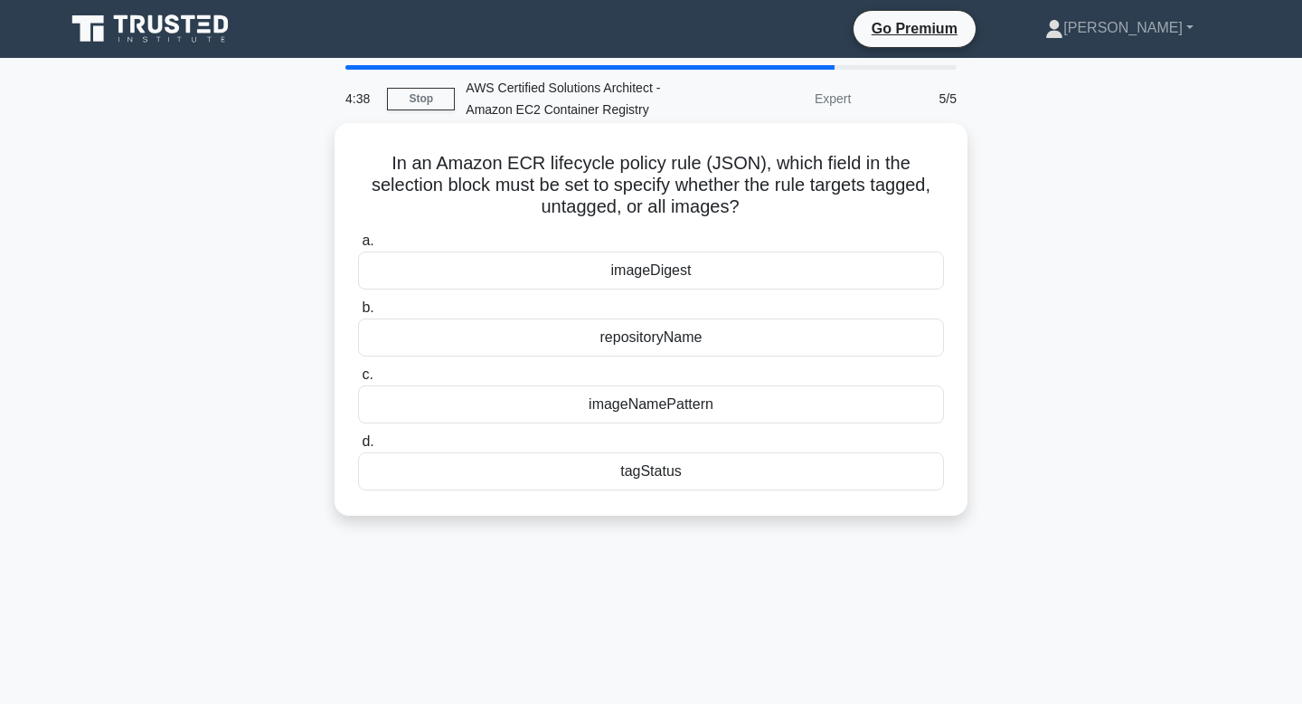
click at [603, 402] on div "imageNamePattern" at bounding box center [651, 404] width 586 height 38
click at [358, 381] on input "c. imageNamePattern" at bounding box center [358, 375] width 0 height 12
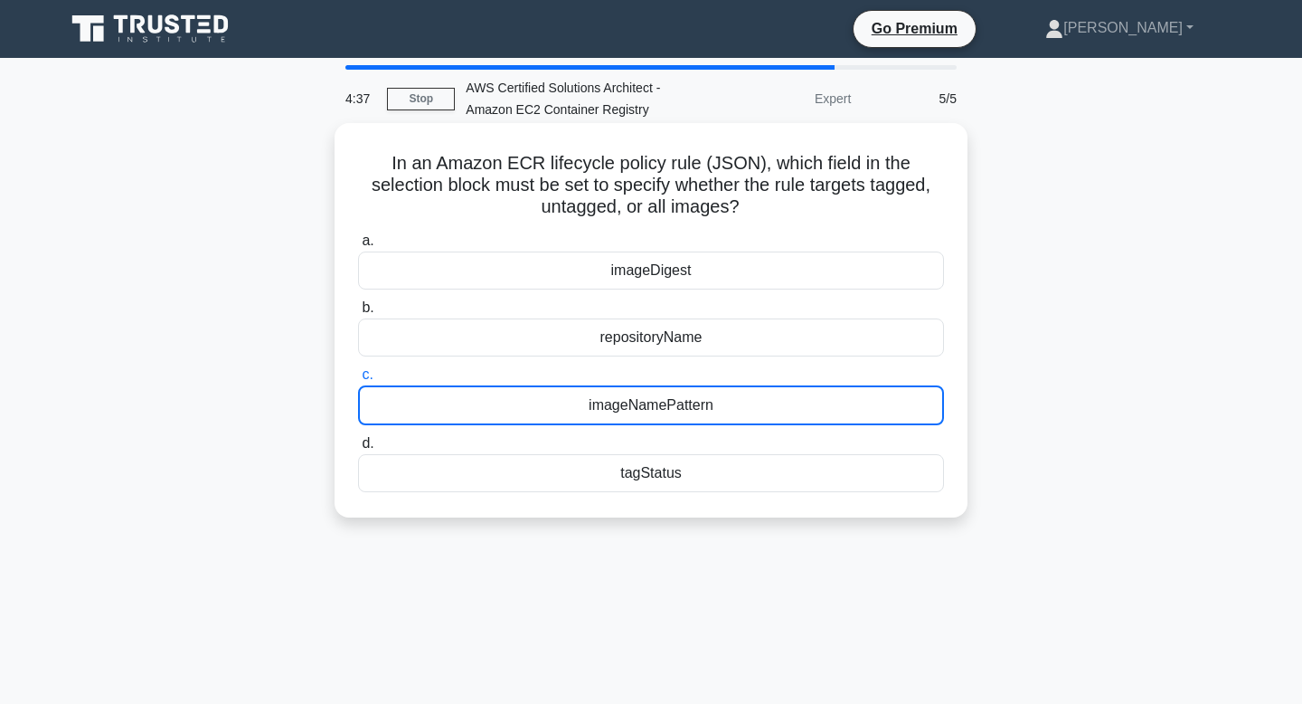
click at [604, 402] on div "imageNamePattern" at bounding box center [651, 405] width 586 height 40
click at [358, 381] on input "c. imageNamePattern" at bounding box center [358, 375] width 0 height 12
